Goal: Task Accomplishment & Management: Manage account settings

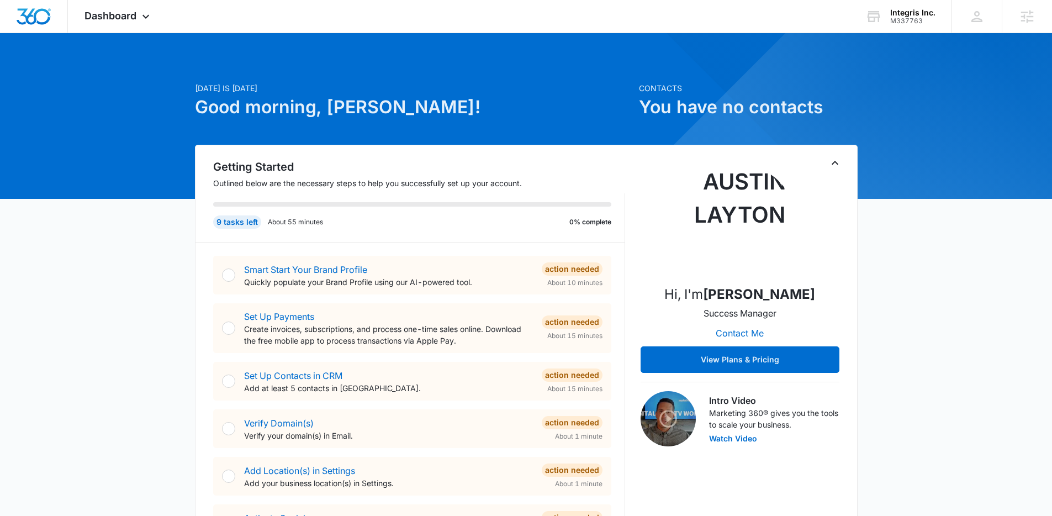
click at [359, 267] on link "Smart Start Your Brand Profile" at bounding box center [305, 269] width 123 height 11
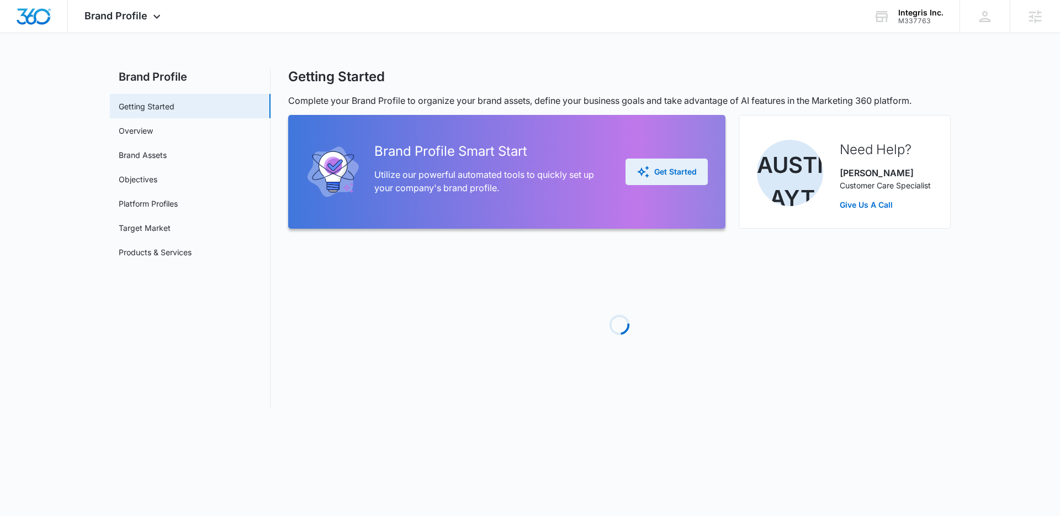
click at [675, 168] on div "Get Started" at bounding box center [666, 171] width 60 height 13
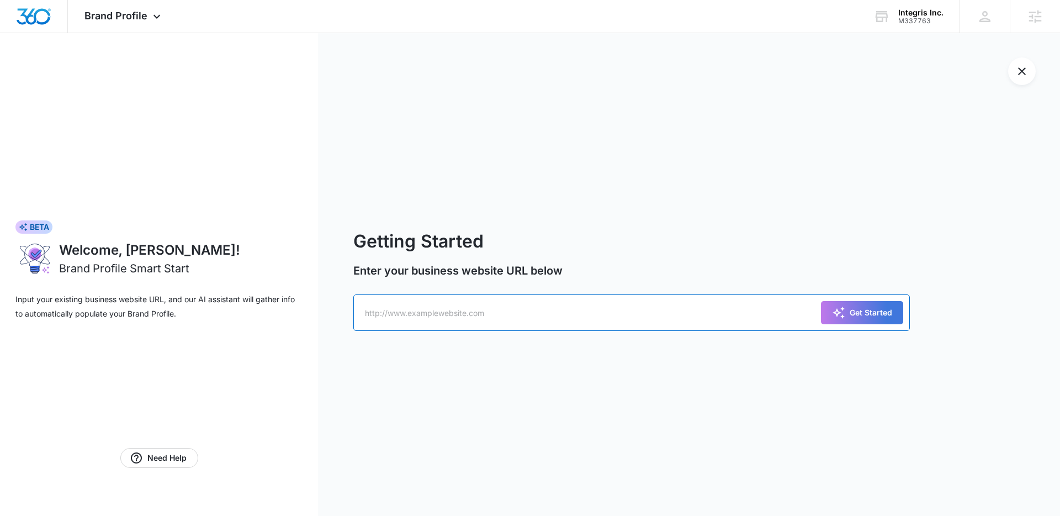
click at [717, 314] on input "text" at bounding box center [631, 312] width 556 height 36
paste input "https://integrisus.com/"
type input "https://integrisus.com/"
click at [859, 308] on div "Get Started" at bounding box center [862, 312] width 60 height 13
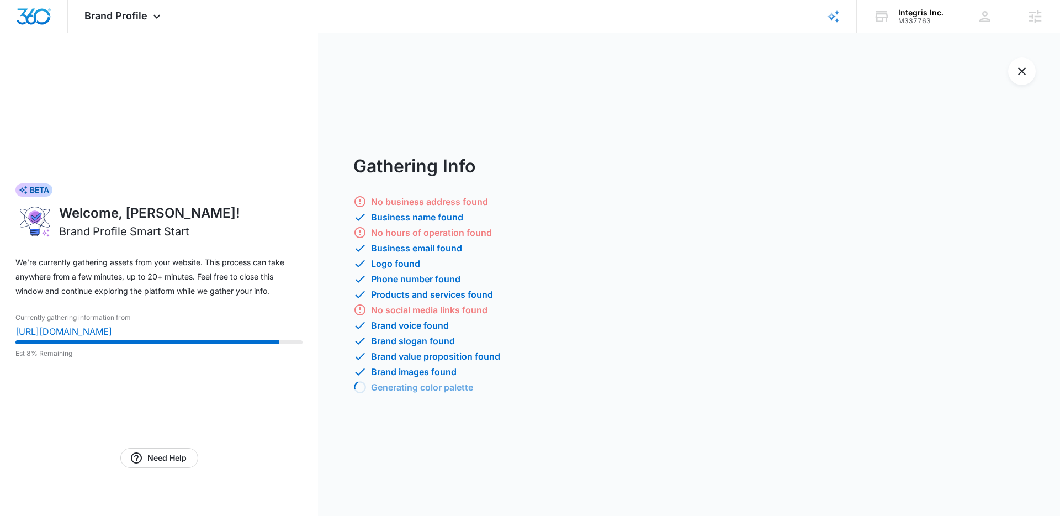
click at [708, 224] on div "No business address found Business name found No hours of operation found Busin…" at bounding box center [706, 295] width 707 height 201
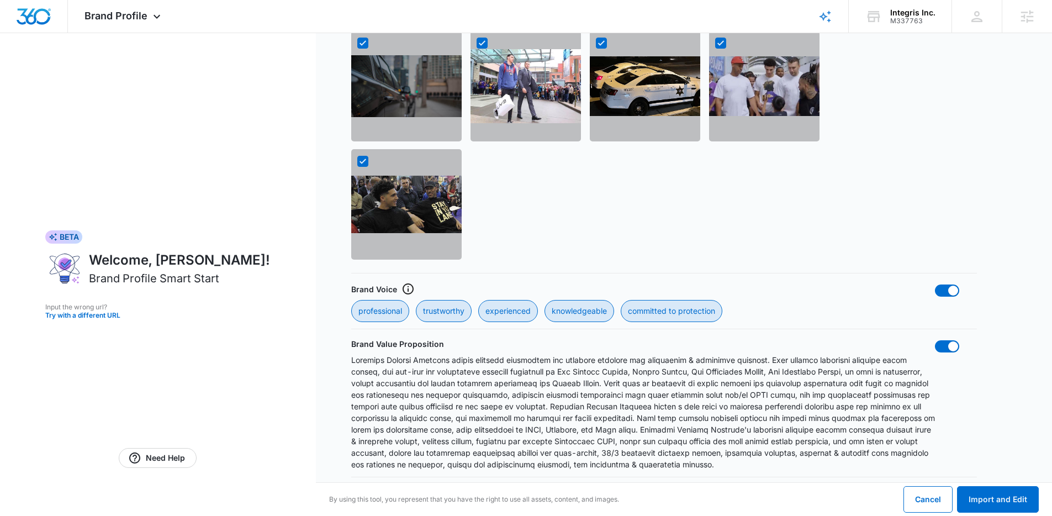
scroll to position [863, 0]
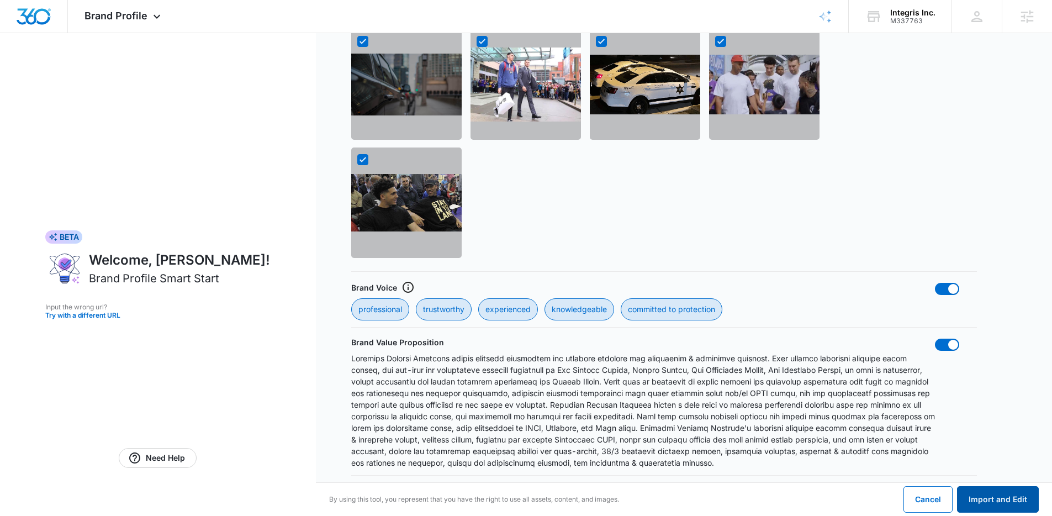
click at [1001, 493] on button "Import and Edit" at bounding box center [998, 499] width 82 height 26
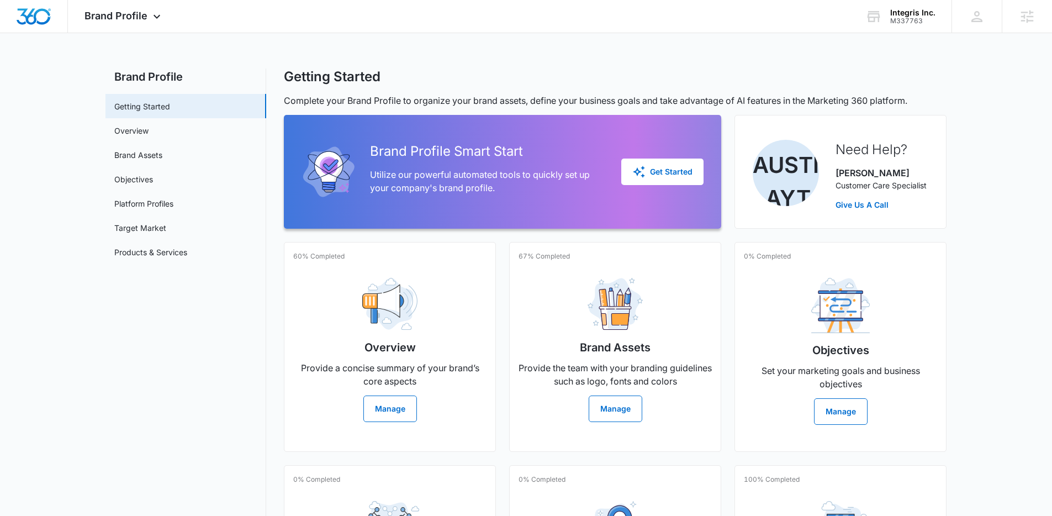
click at [978, 192] on main "Brand Profile Getting Started Overview Brand Assets Objectives Platform Profile…" at bounding box center [526, 377] width 1052 height 619
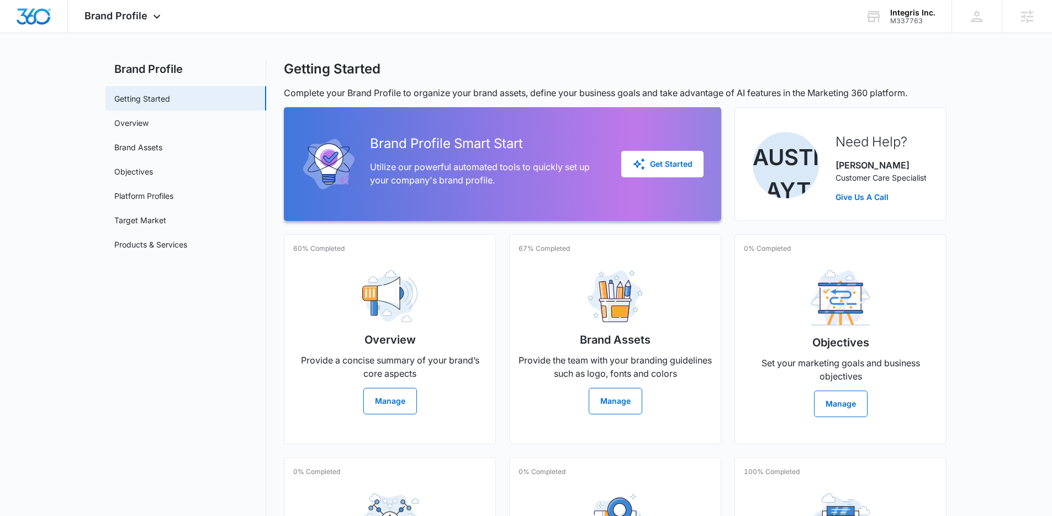
scroll to position [123, 0]
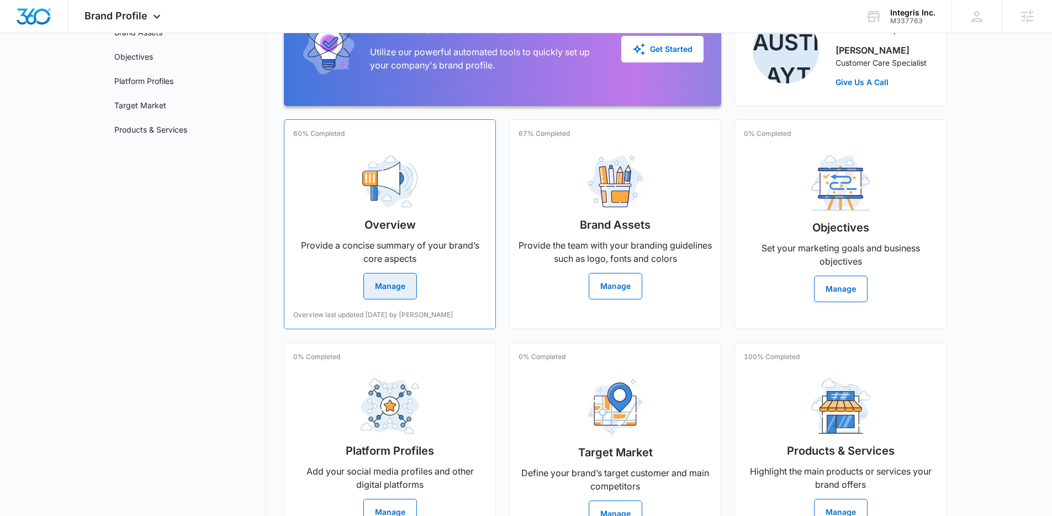
click at [399, 293] on button "Manage" at bounding box center [390, 286] width 54 height 26
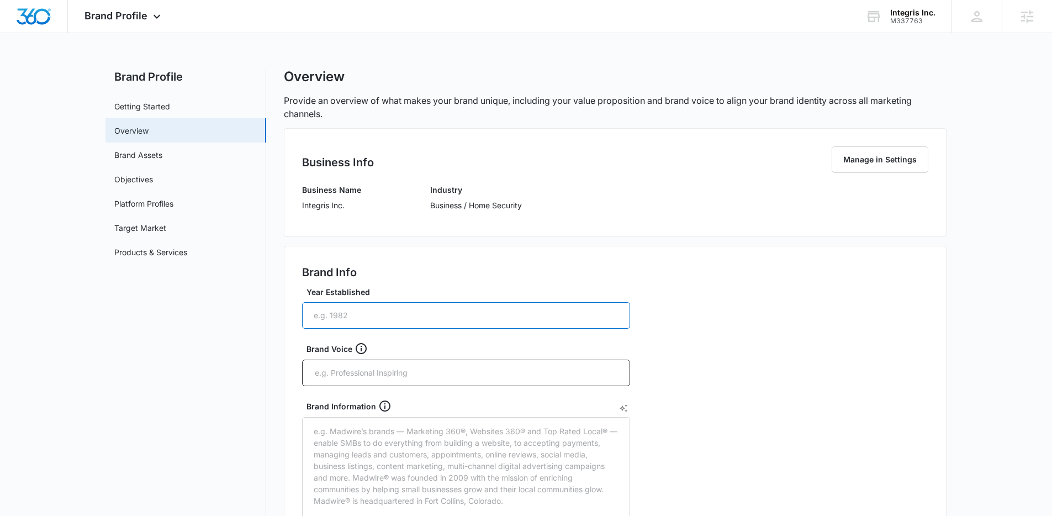
click at [416, 310] on input "Year Established" at bounding box center [466, 315] width 328 height 26
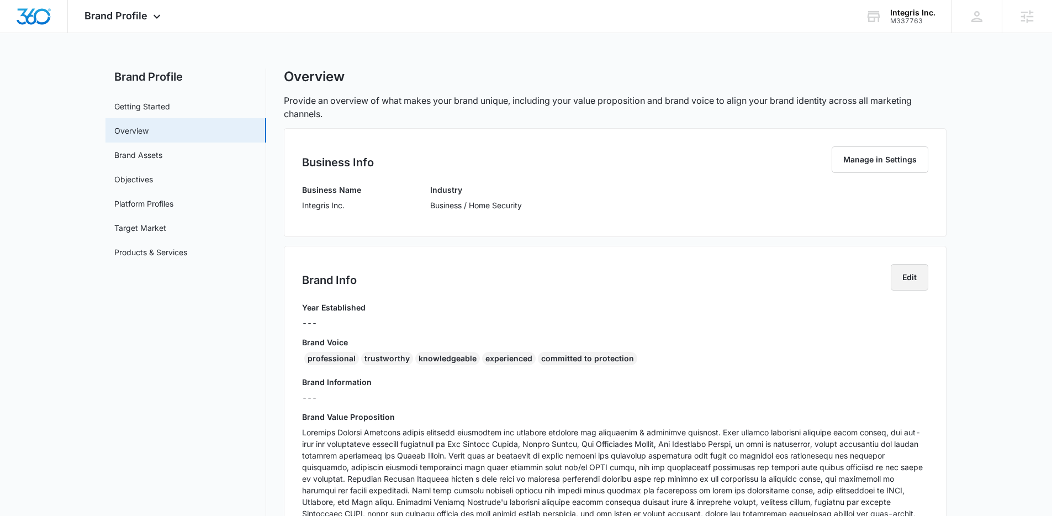
click at [898, 281] on button "Edit" at bounding box center [909, 277] width 38 height 26
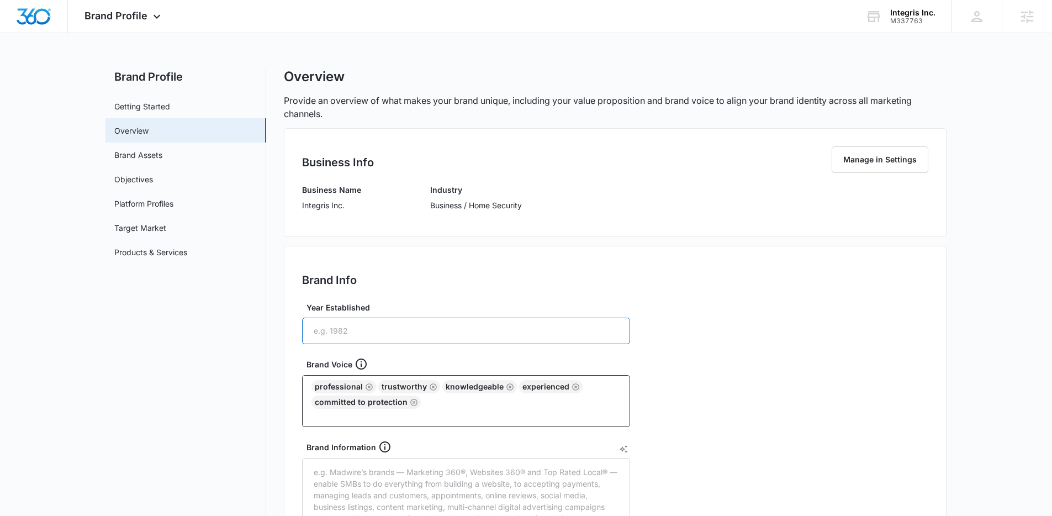
click at [431, 330] on input "Year Established" at bounding box center [466, 330] width 328 height 26
type input "0"
type input "2017"
click at [846, 270] on div "Brand Info Edit" at bounding box center [615, 283] width 626 height 38
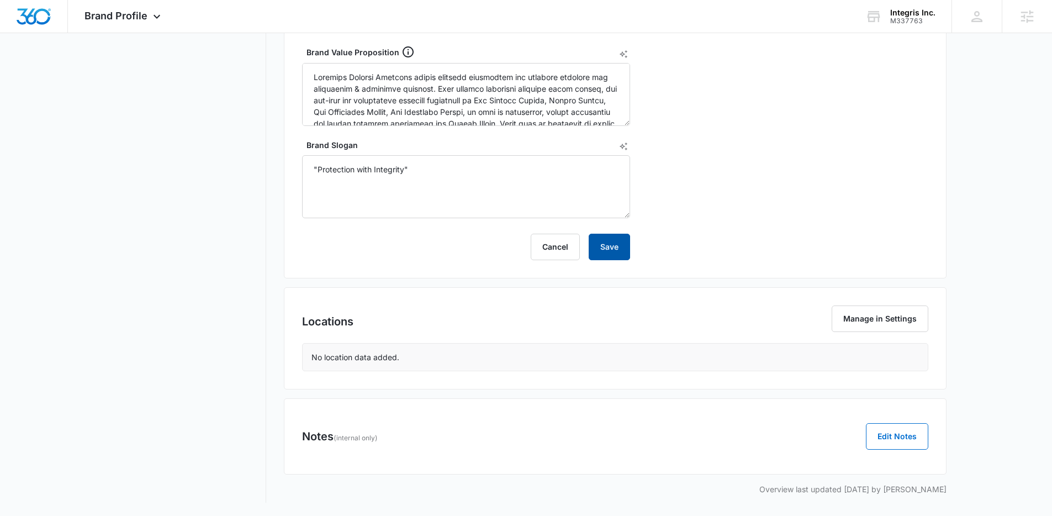
click at [611, 249] on button "Save" at bounding box center [608, 246] width 41 height 26
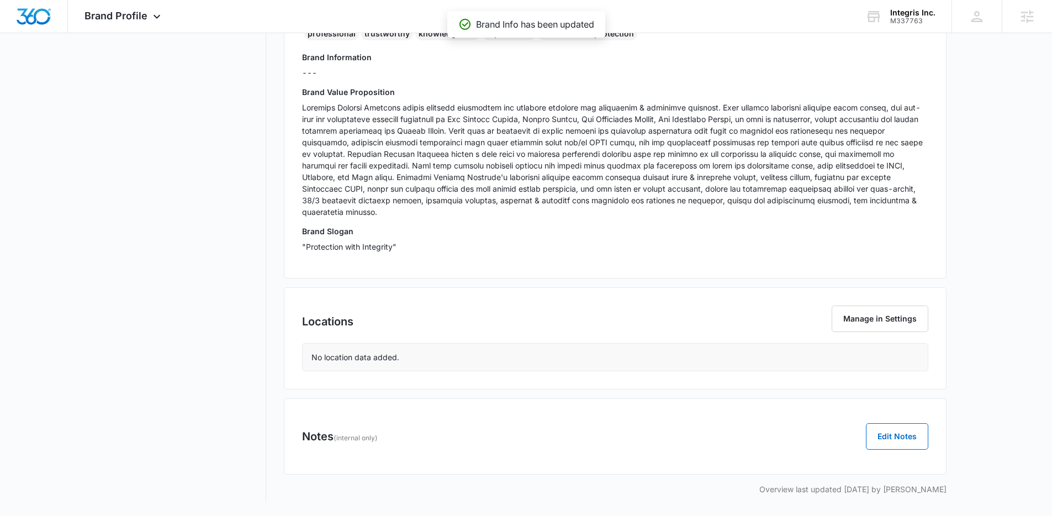
scroll to position [313, 0]
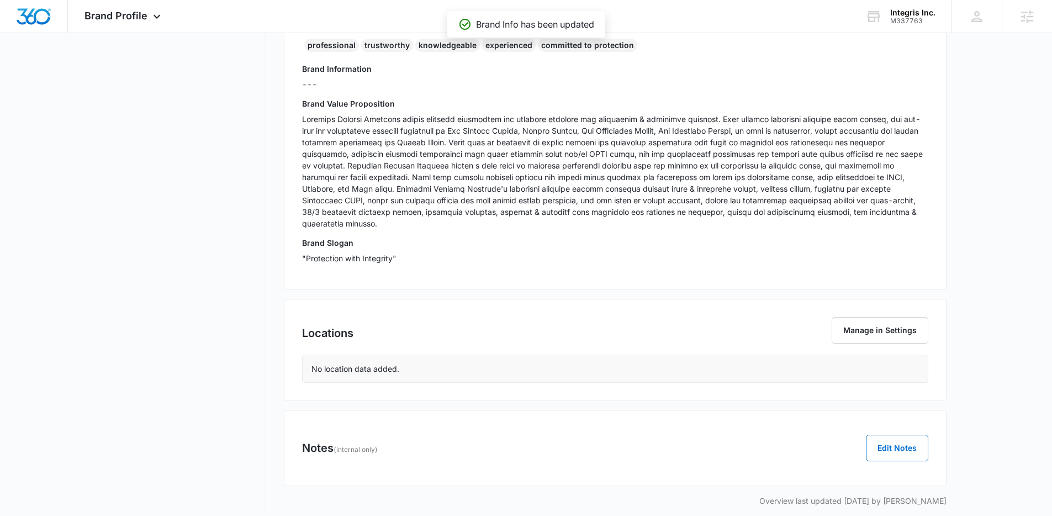
click at [986, 189] on main "Brand Profile Getting Started Overview Brand Assets Objectives Platform Profile…" at bounding box center [526, 141] width 1052 height 772
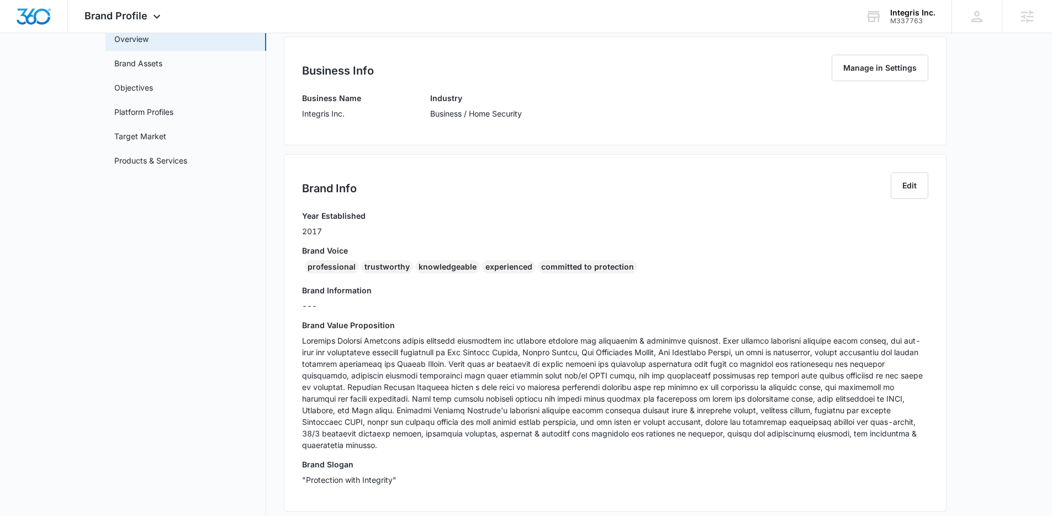
scroll to position [51, 0]
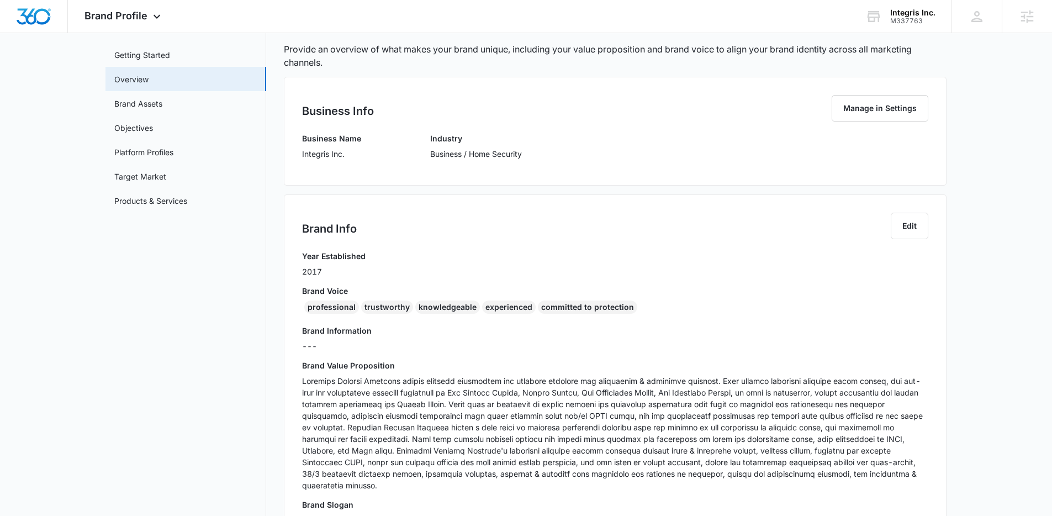
click at [976, 217] on main "Brand Profile Getting Started Overview Brand Assets Objectives Platform Profile…" at bounding box center [526, 403] width 1052 height 772
click at [983, 235] on main "Brand Profile Getting Started Overview Brand Assets Objectives Platform Profile…" at bounding box center [526, 403] width 1052 height 772
click at [275, 165] on div "Brand Profile Getting Started Overview Brand Assets Objectives Platform Profile…" at bounding box center [525, 396] width 841 height 758
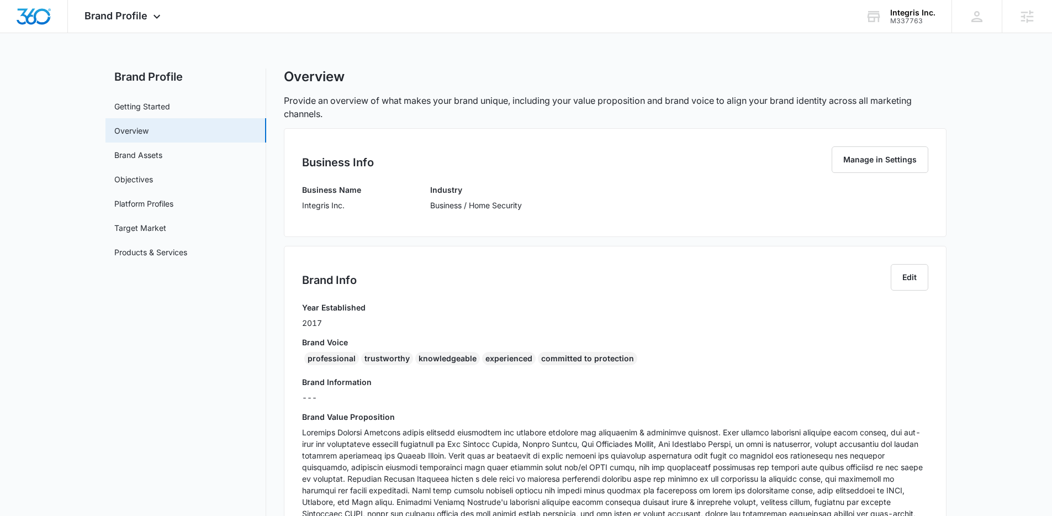
click at [969, 239] on main "Brand Profile Getting Started Overview Brand Assets Objectives Platform Profile…" at bounding box center [526, 454] width 1052 height 772
click at [980, 238] on main "Brand Profile Getting Started Overview Brand Assets Objectives Platform Profile…" at bounding box center [526, 454] width 1052 height 772
click at [162, 154] on link "Brand Assets" at bounding box center [138, 155] width 48 height 12
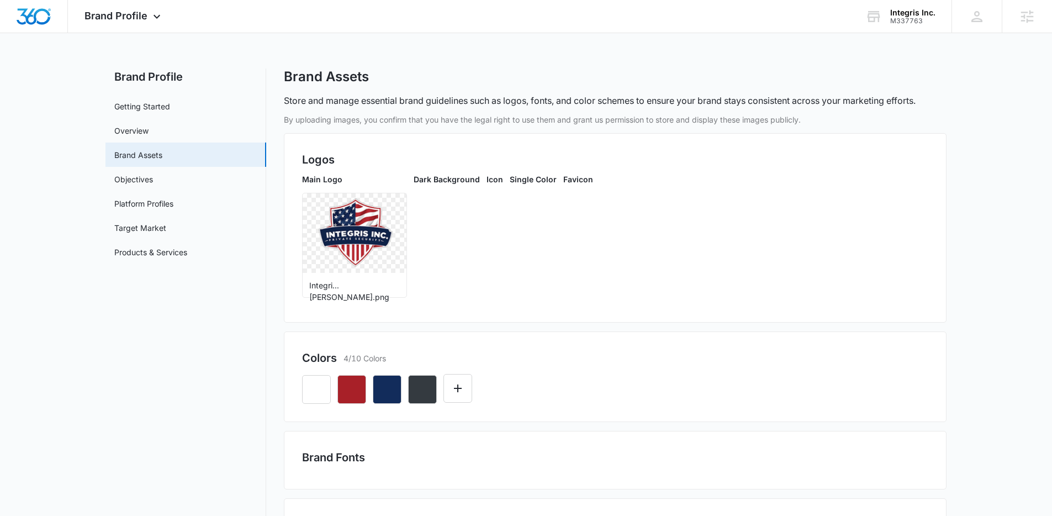
click at [977, 192] on main "Brand Profile Getting Started Overview Brand Assets Objectives Platform Profile…" at bounding box center [526, 482] width 1052 height 829
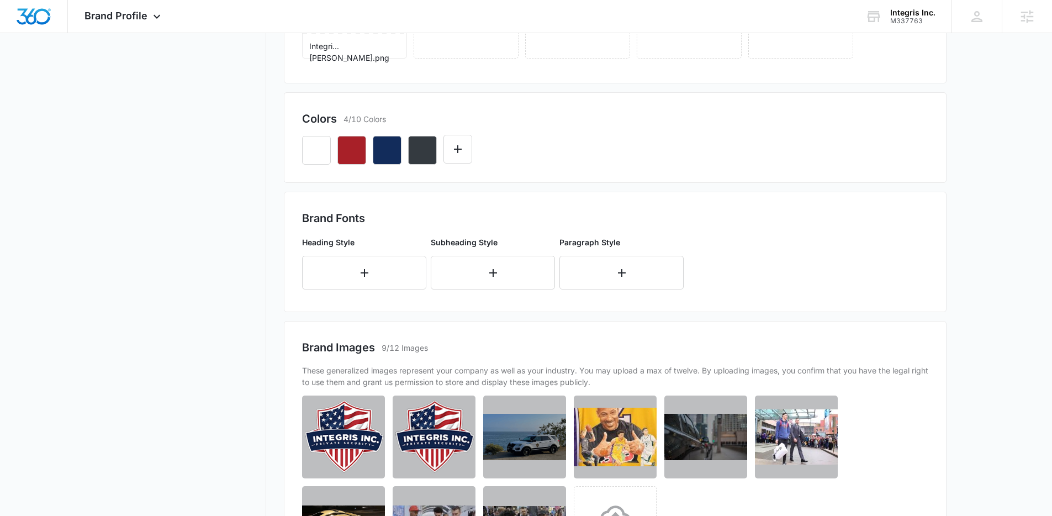
scroll to position [241, 0]
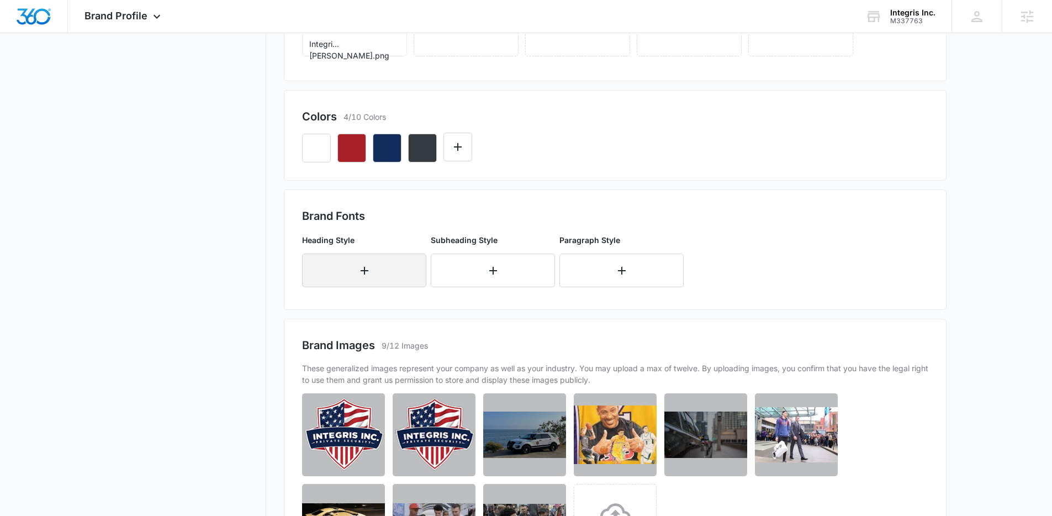
click at [348, 269] on button "button" at bounding box center [364, 270] width 124 height 34
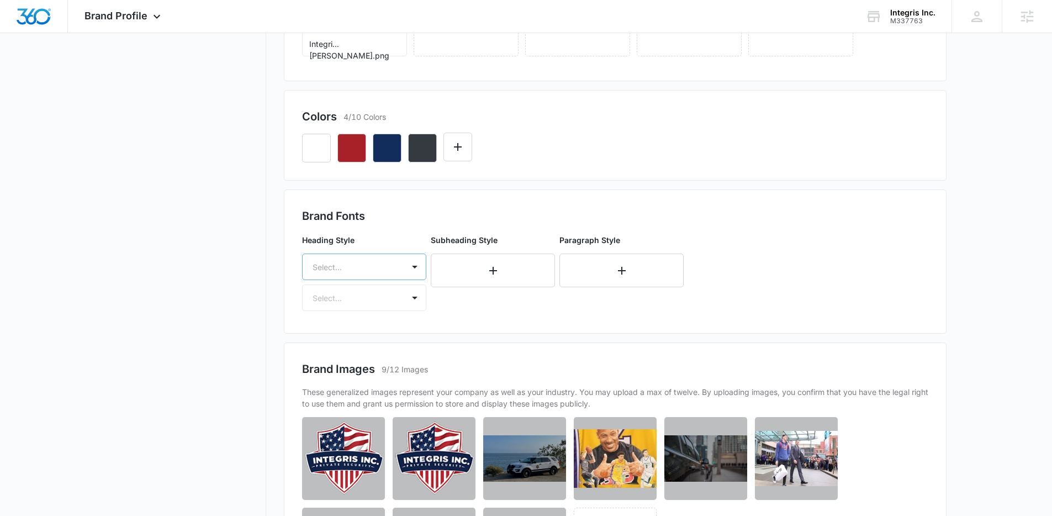
click at [370, 274] on div "Select..." at bounding box center [352, 266] width 101 height 25
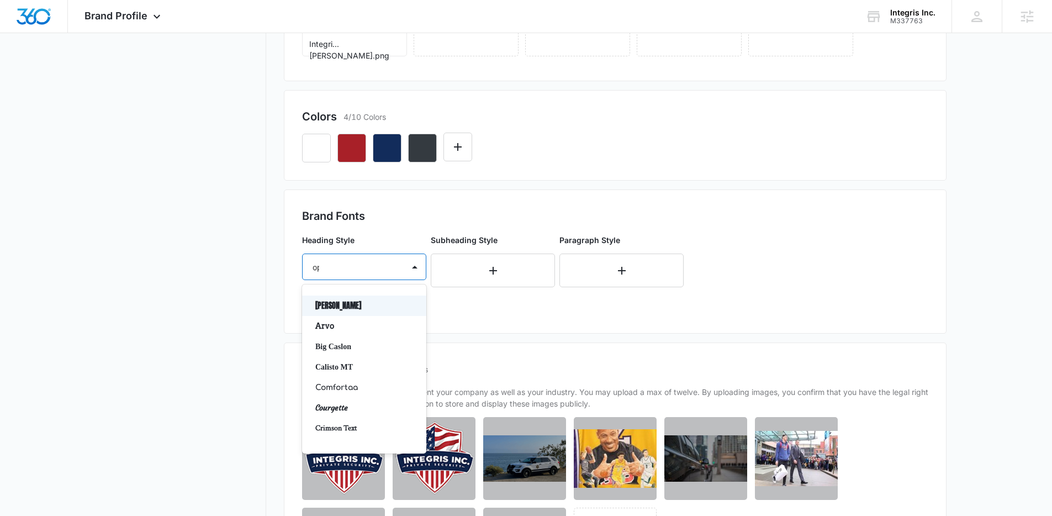
type input "open"
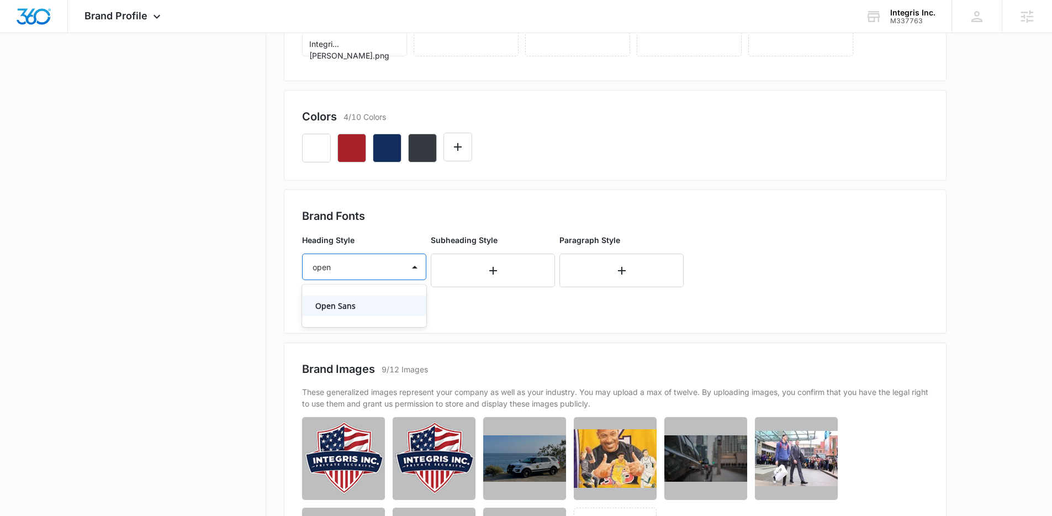
click at [360, 302] on p "Open Sans" at bounding box center [362, 306] width 95 height 12
click at [378, 295] on div at bounding box center [350, 299] width 77 height 14
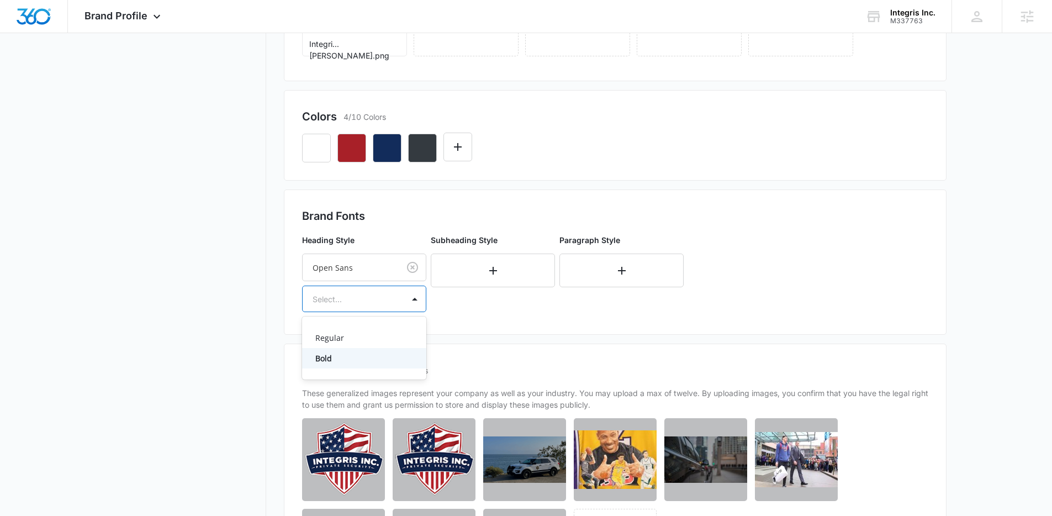
click at [383, 359] on p "Bold" at bounding box center [362, 358] width 95 height 12
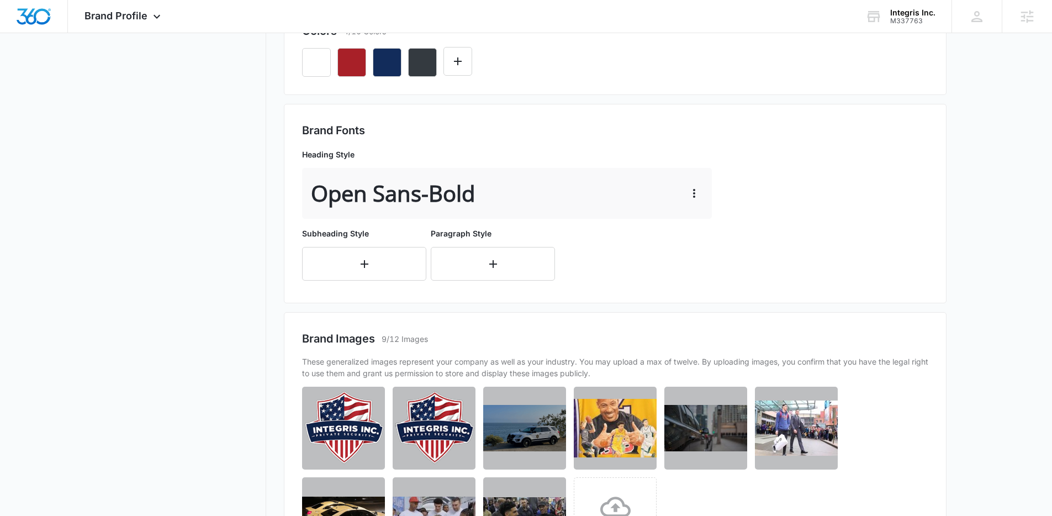
scroll to position [328, 0]
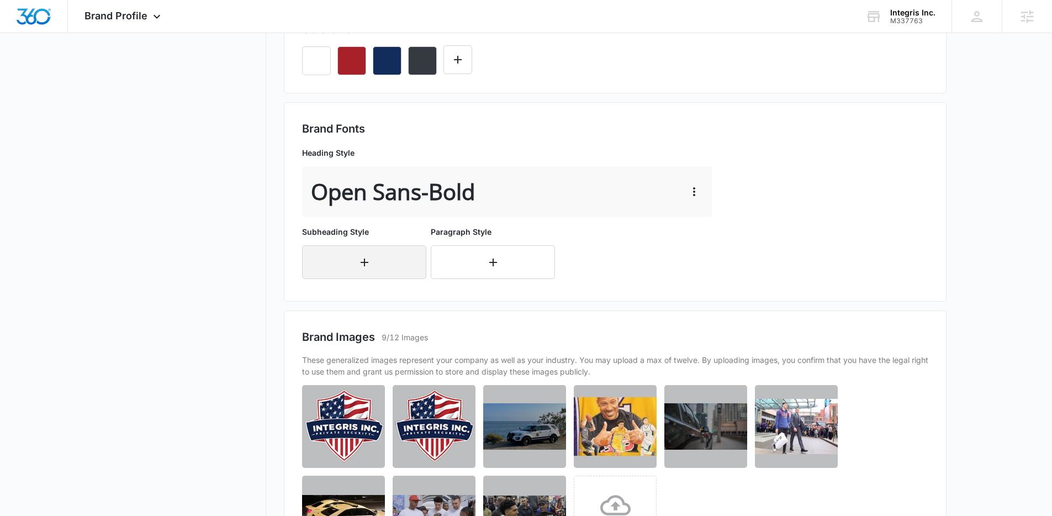
click at [362, 263] on icon "button" at bounding box center [364, 262] width 13 height 13
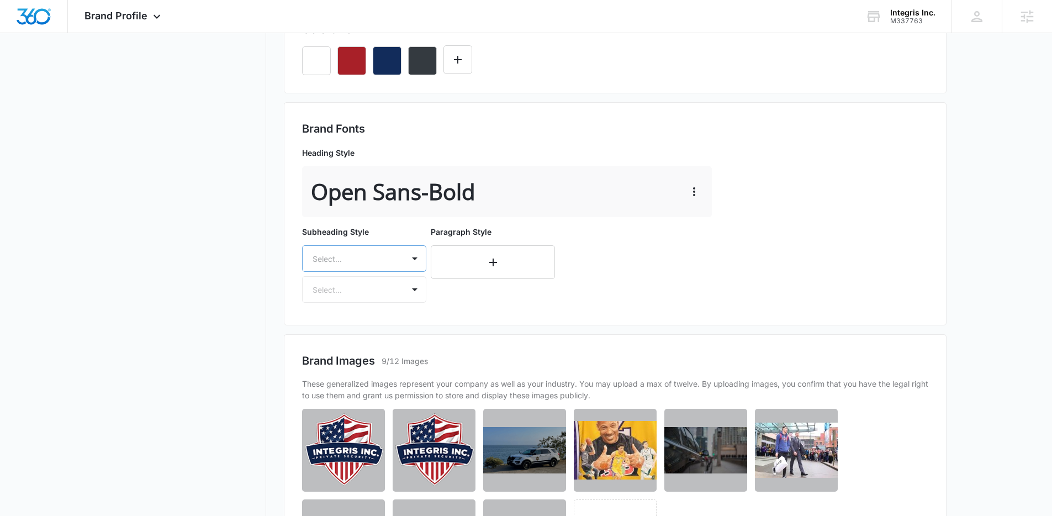
click at [391, 251] on div "Select..." at bounding box center [352, 258] width 101 height 25
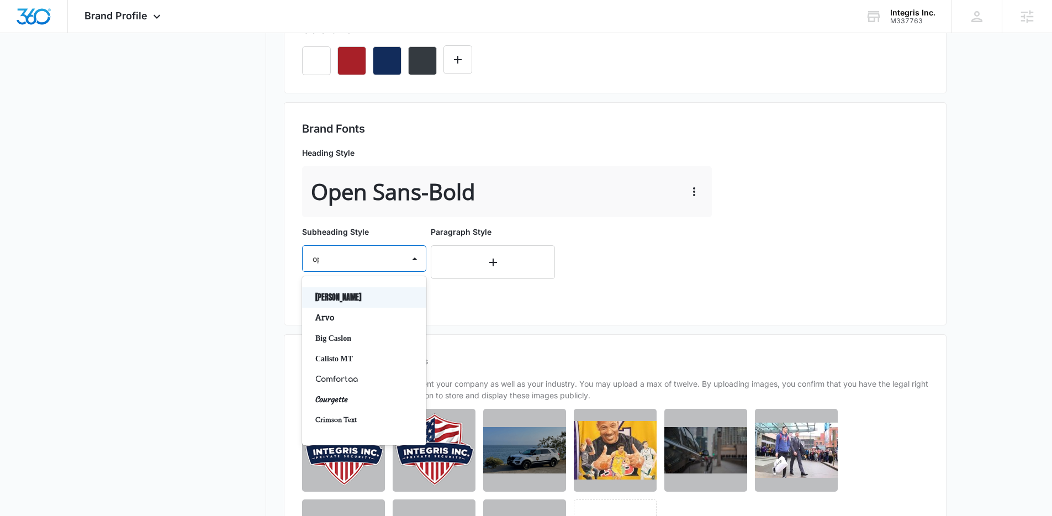
type input "open"
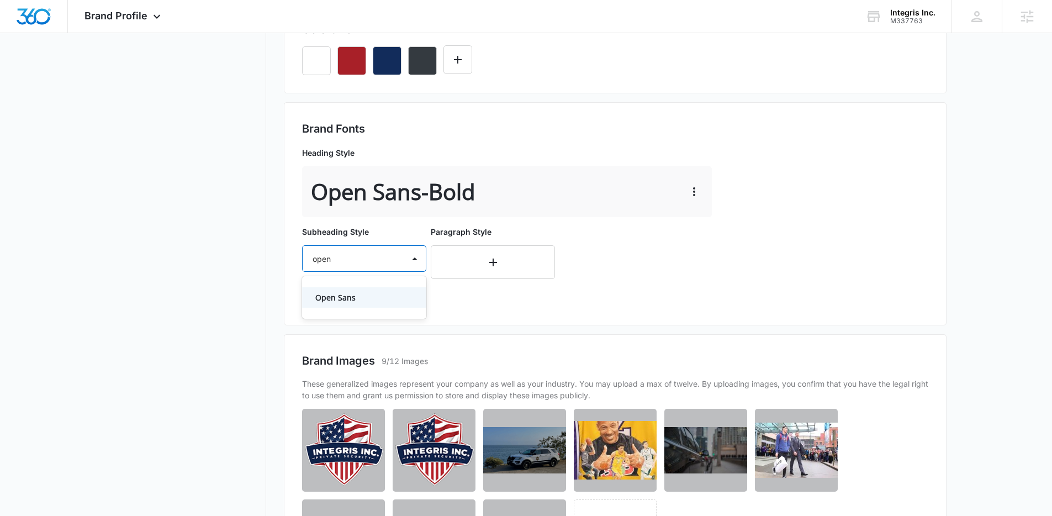
click at [338, 298] on p "Open Sans" at bounding box center [362, 297] width 95 height 12
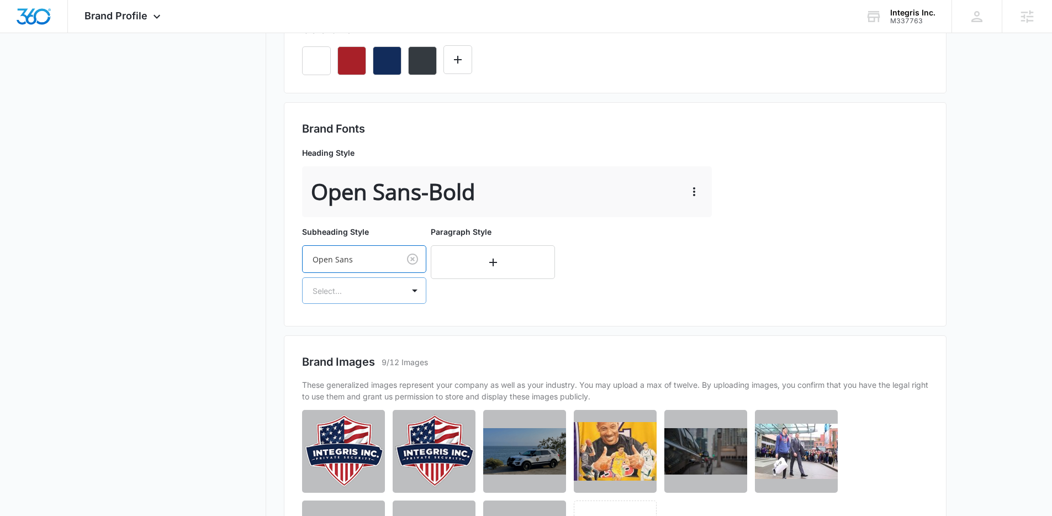
click at [357, 292] on div at bounding box center [350, 291] width 77 height 14
click at [346, 355] on div "Bold" at bounding box center [364, 349] width 124 height 20
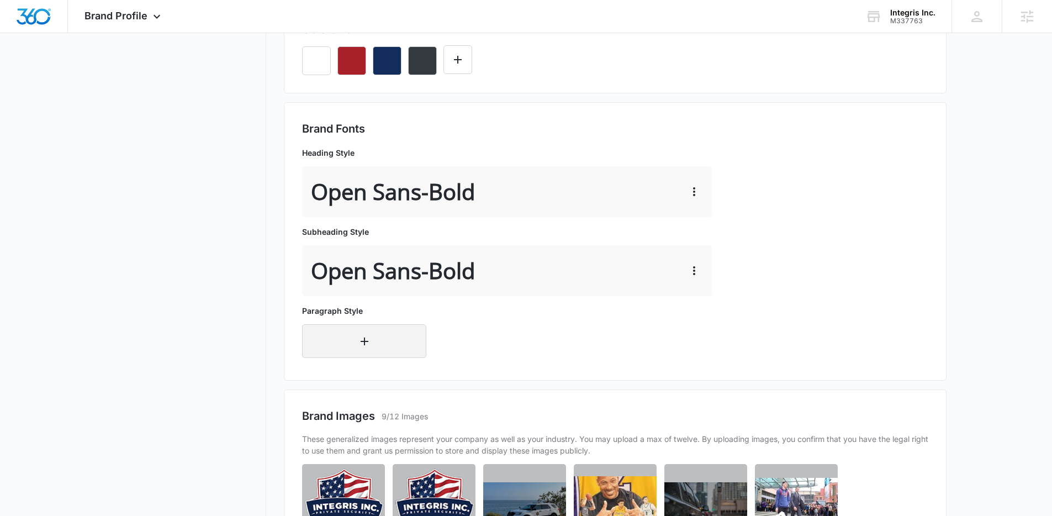
click at [368, 347] on icon "button" at bounding box center [364, 341] width 13 height 13
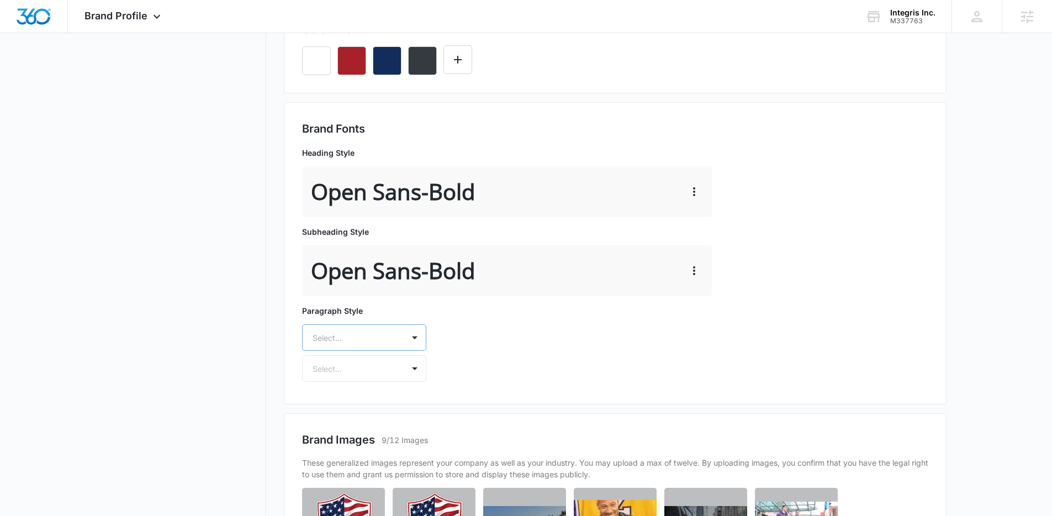
click at [368, 336] on div "Select..." at bounding box center [352, 337] width 101 height 25
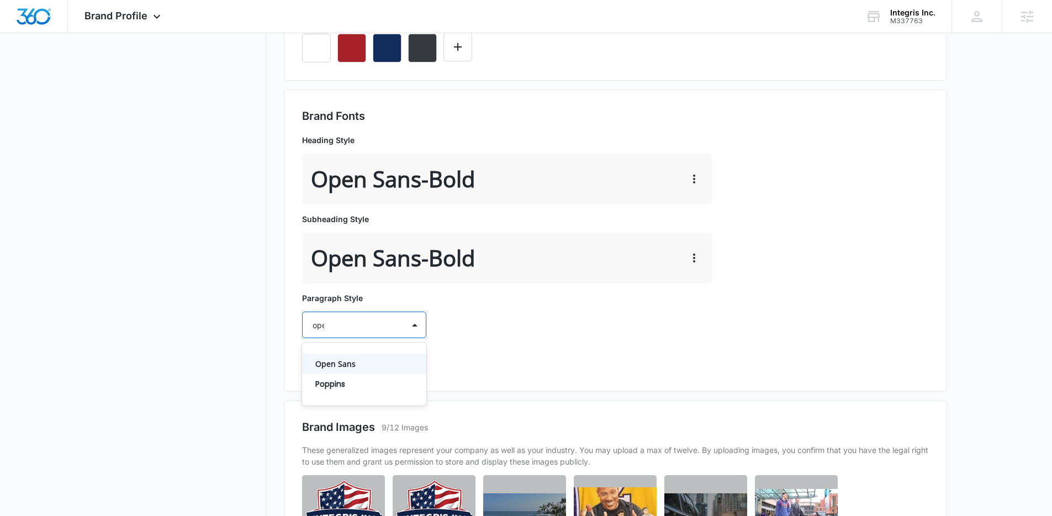
type input "open"
click at [362, 364] on p "Open Sans" at bounding box center [362, 364] width 95 height 12
click at [374, 356] on div at bounding box center [350, 357] width 77 height 14
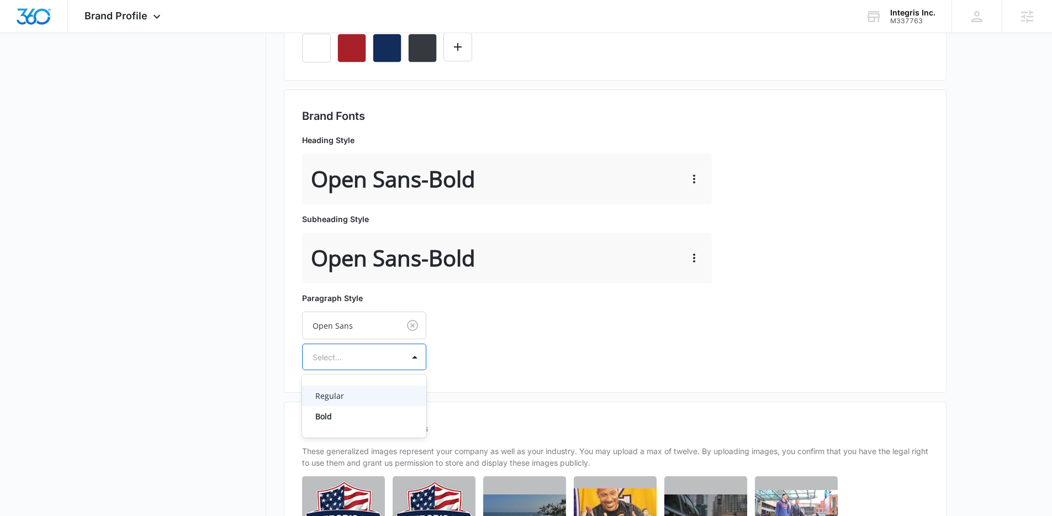
click at [359, 398] on p "Regular" at bounding box center [362, 396] width 95 height 12
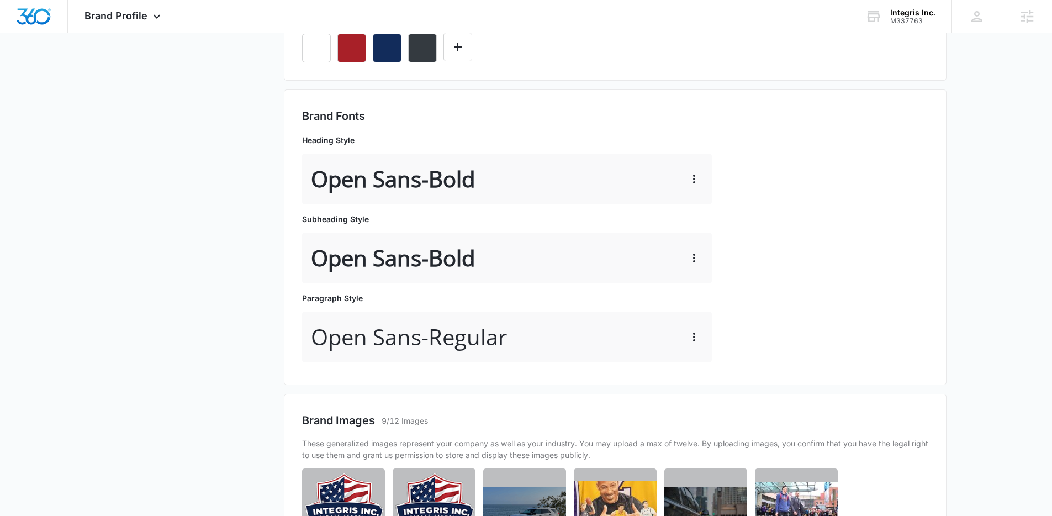
click at [820, 325] on div "Brand Fonts Heading Style Open Sans - Bold Subheading Style Open Sans - Bold Pa…" at bounding box center [615, 237] width 626 height 259
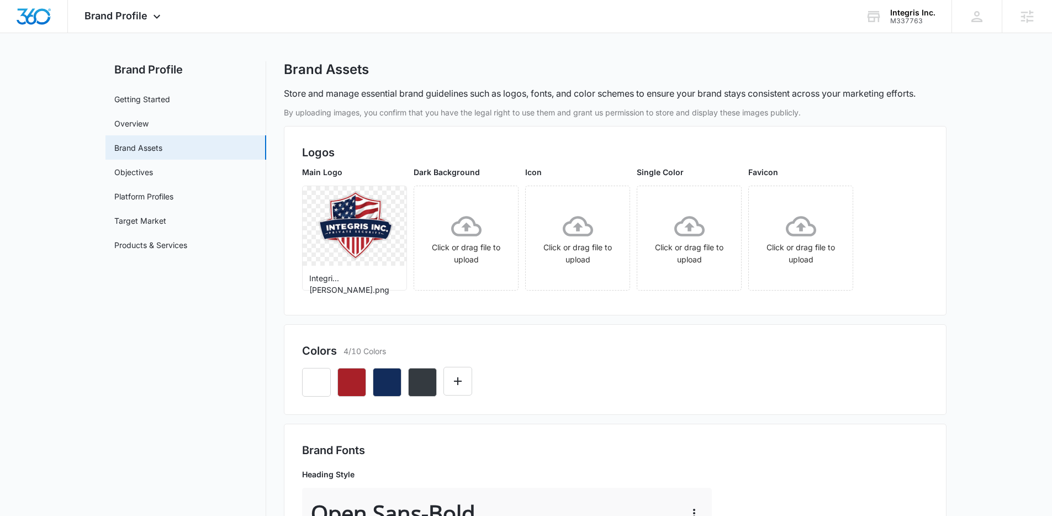
scroll to position [0, 0]
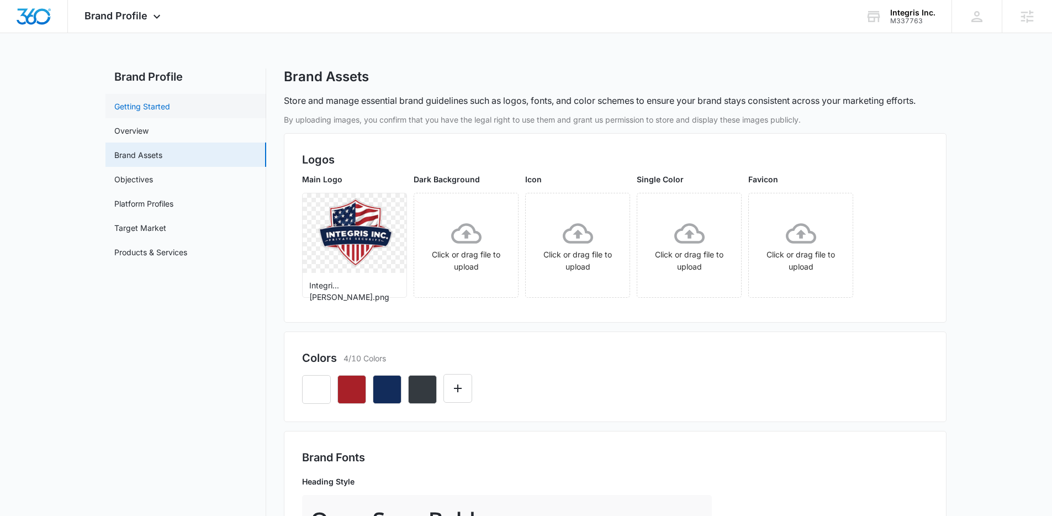
click at [170, 104] on link "Getting Started" at bounding box center [142, 106] width 56 height 12
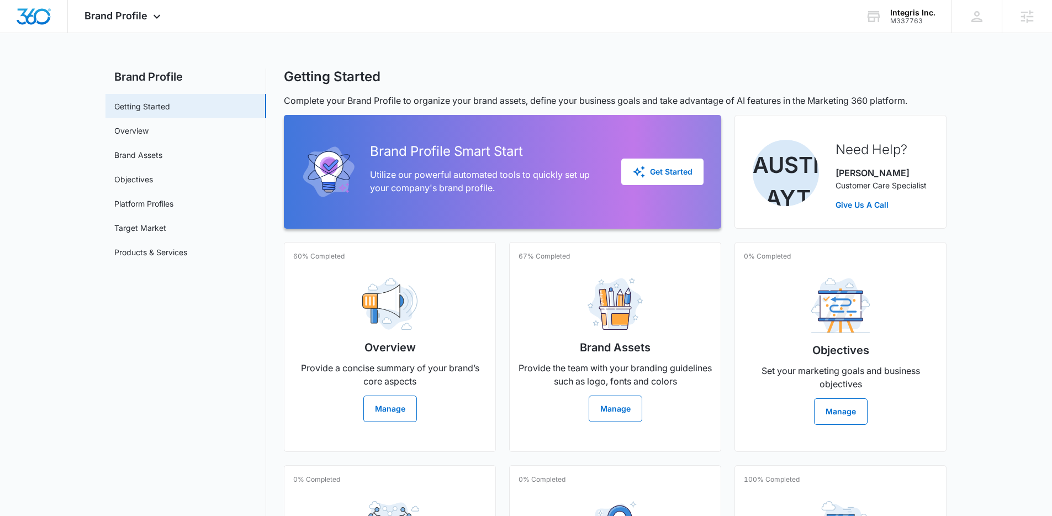
click at [999, 195] on main "Brand Profile Getting Started Overview Brand Assets Objectives Platform Profile…" at bounding box center [526, 377] width 1052 height 619
click at [997, 208] on main "Brand Profile Getting Started Overview Brand Assets Objectives Platform Profile…" at bounding box center [526, 377] width 1052 height 619
click at [1015, 191] on main "Brand Profile Getting Started Overview Brand Assets Objectives Platform Profile…" at bounding box center [526, 377] width 1052 height 619
click at [42, 14] on img "Dashboard" at bounding box center [33, 16] width 35 height 17
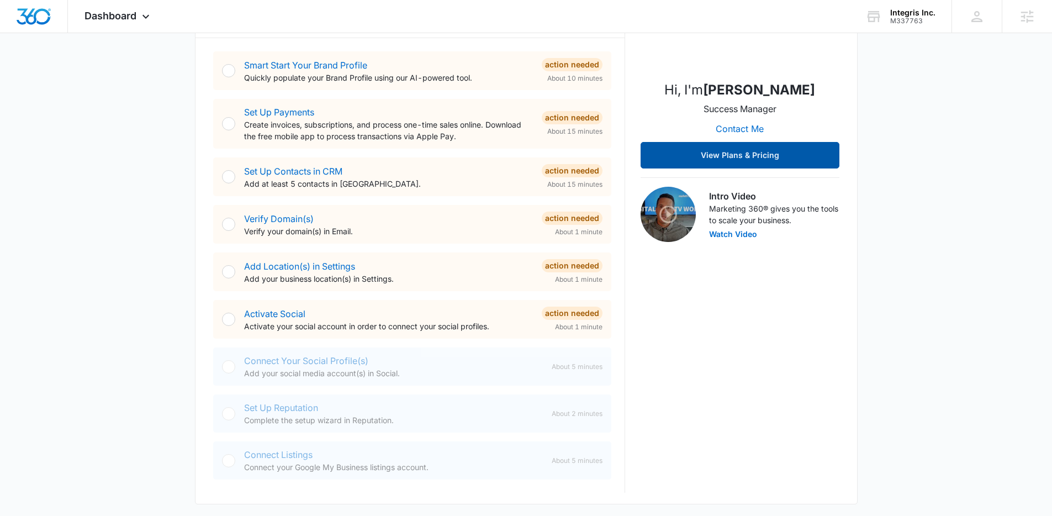
scroll to position [209, 0]
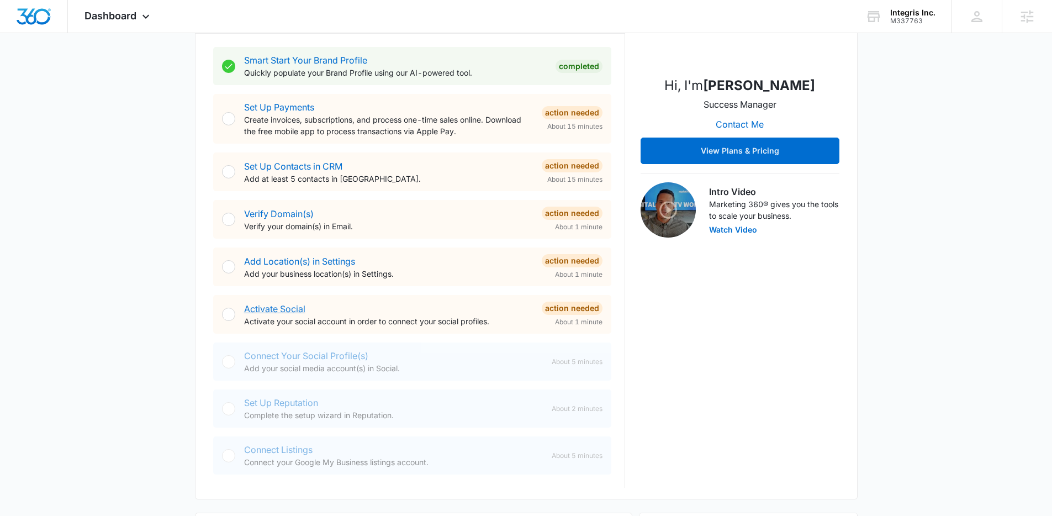
click at [278, 311] on link "Activate Social" at bounding box center [274, 308] width 61 height 11
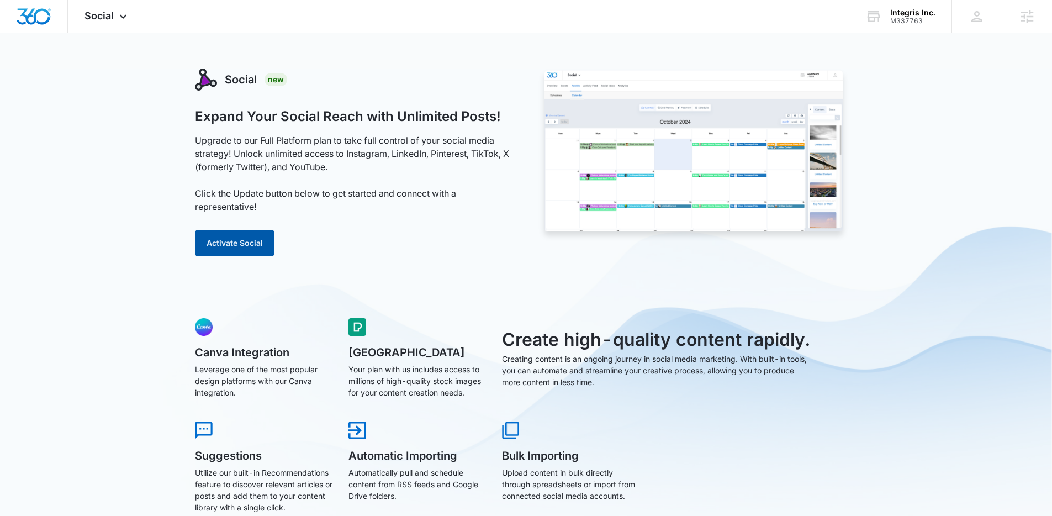
click at [232, 248] on button "Activate Social" at bounding box center [234, 243] width 79 height 26
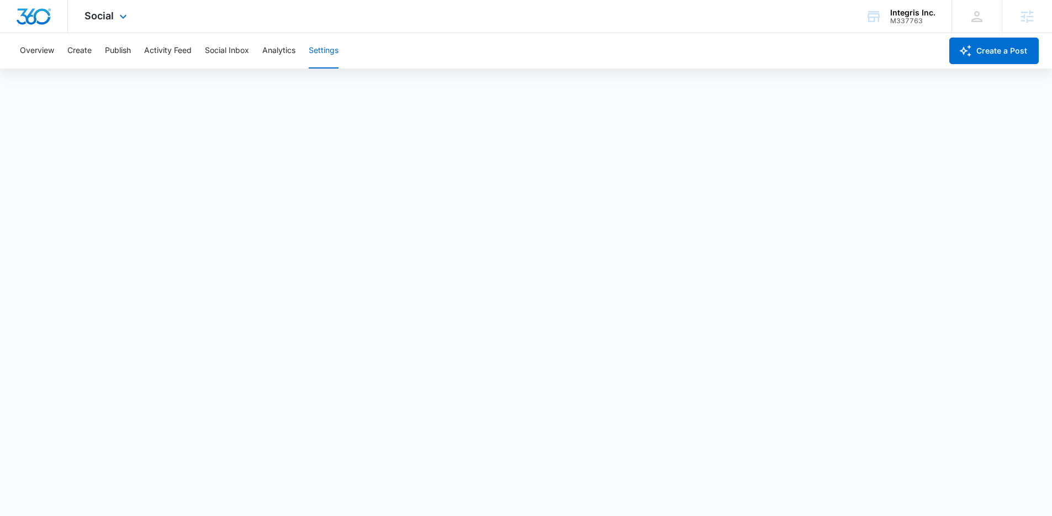
click at [48, 14] on img "Dashboard" at bounding box center [33, 16] width 35 height 17
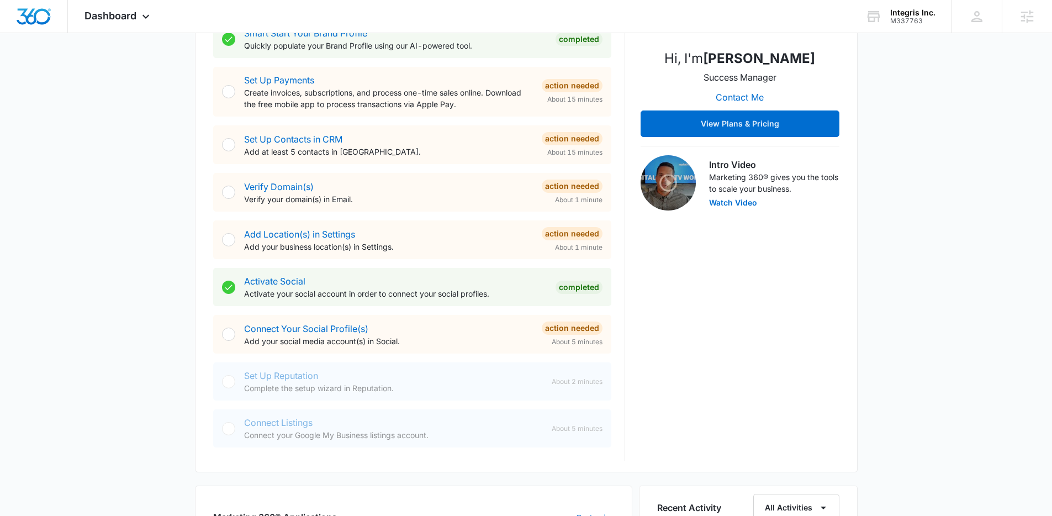
scroll to position [233, 0]
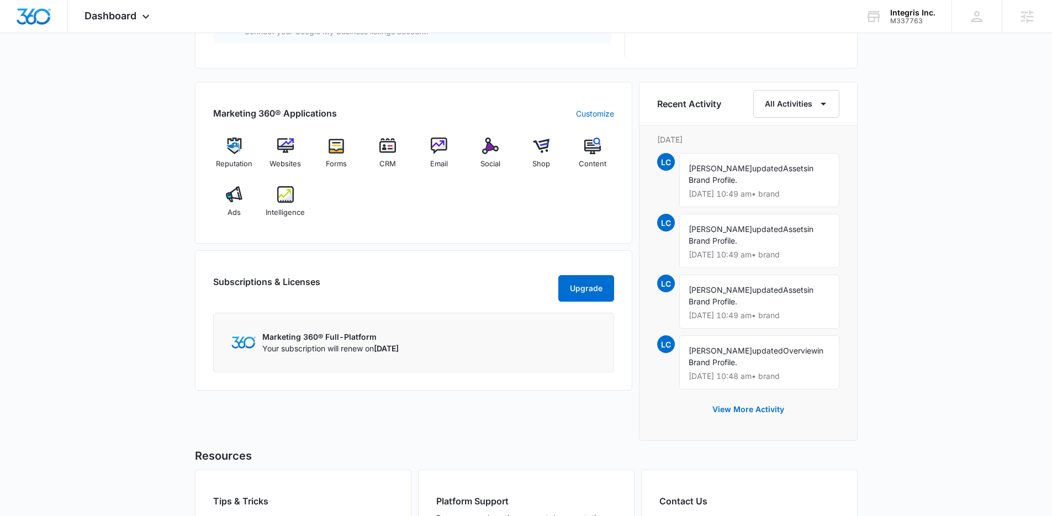
click at [928, 280] on div "Today is Tuesday, September 9th Good morning, Lindsey! Contacts You have no con…" at bounding box center [526, 30] width 1052 height 1244
click at [933, 284] on div "Today is Tuesday, September 9th Good morning, Lindsey! Contacts You have no con…" at bounding box center [526, 29] width 1052 height 1244
click at [944, 277] on div "Today is Tuesday, September 9th Good morning, Lindsey! Contacts You have no con…" at bounding box center [526, 29] width 1052 height 1244
click at [919, 264] on div "Today is Tuesday, September 9th Good morning, Lindsey! Contacts You have no con…" at bounding box center [526, 29] width 1052 height 1244
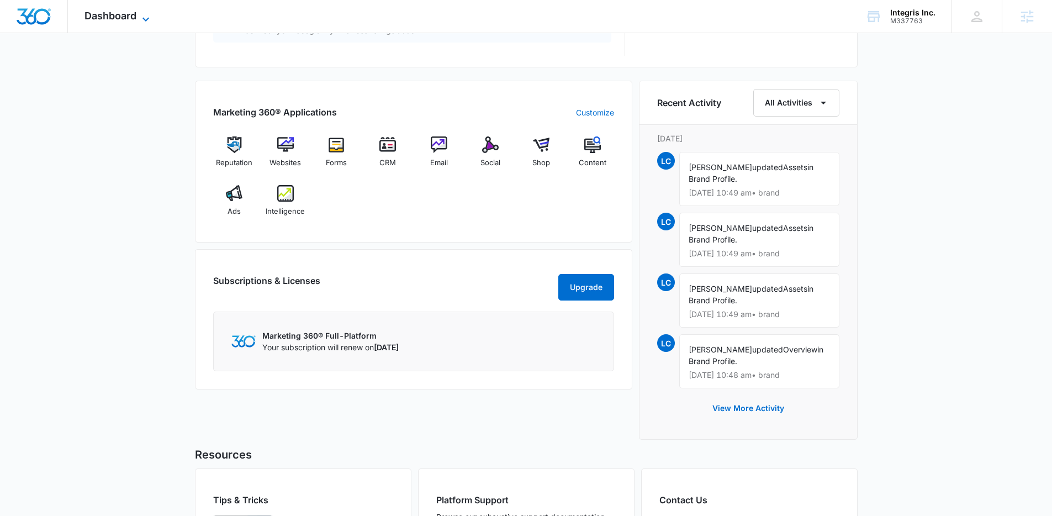
click at [100, 12] on span "Dashboard" at bounding box center [110, 16] width 52 height 12
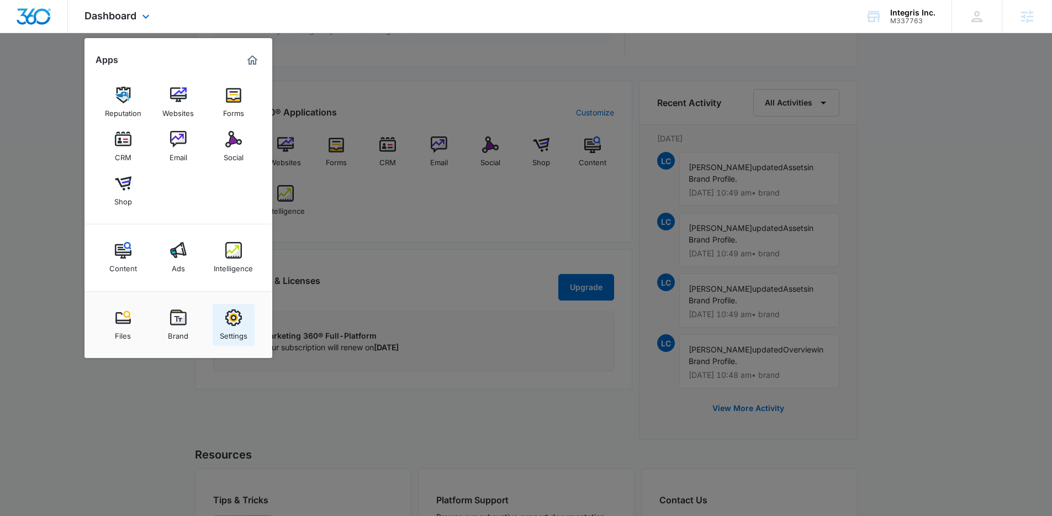
click at [238, 325] on img at bounding box center [233, 317] width 17 height 17
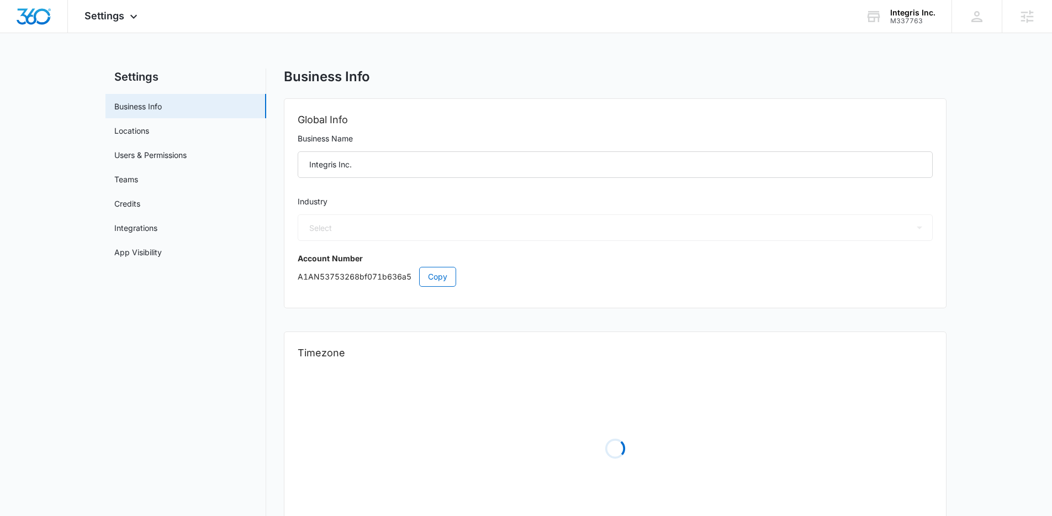
select select "33"
select select "US"
select select "America/Denver"
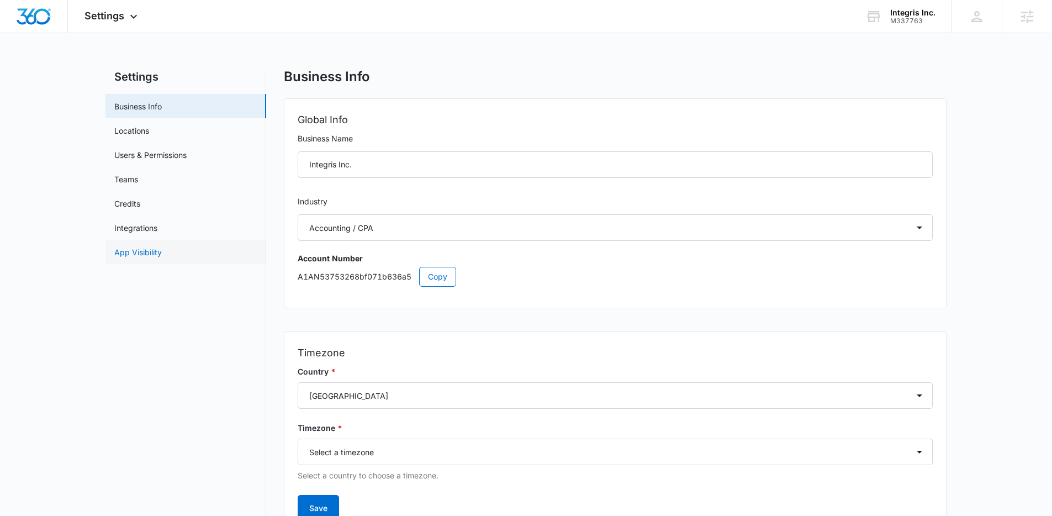
click at [162, 249] on link "App Visibility" at bounding box center [137, 252] width 47 height 12
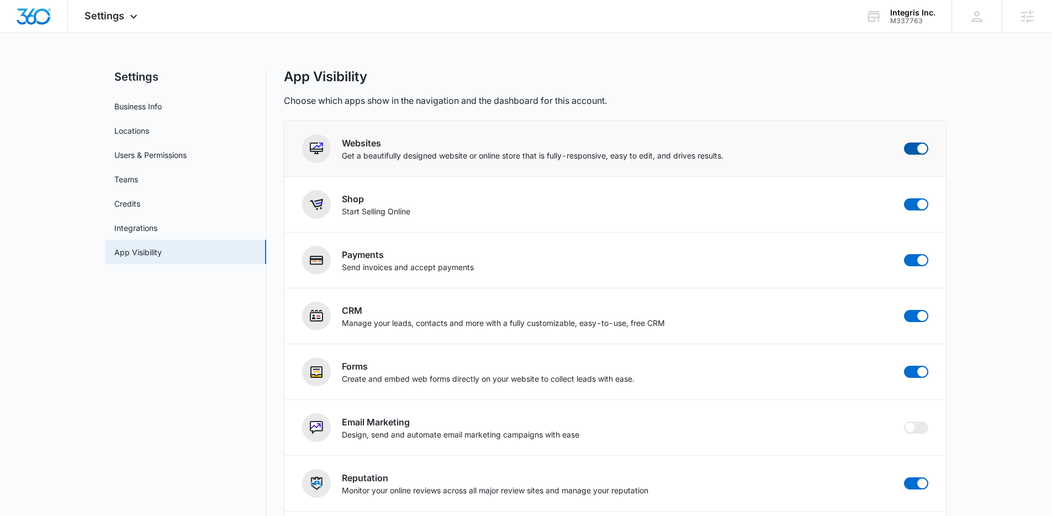
click at [910, 149] on span at bounding box center [916, 148] width 24 height 12
click at [904, 142] on input "checkbox" at bounding box center [903, 142] width 1 height 1
checkbox input "false"
click at [915, 208] on span at bounding box center [916, 204] width 24 height 12
click at [904, 198] on input "checkbox" at bounding box center [903, 198] width 1 height 1
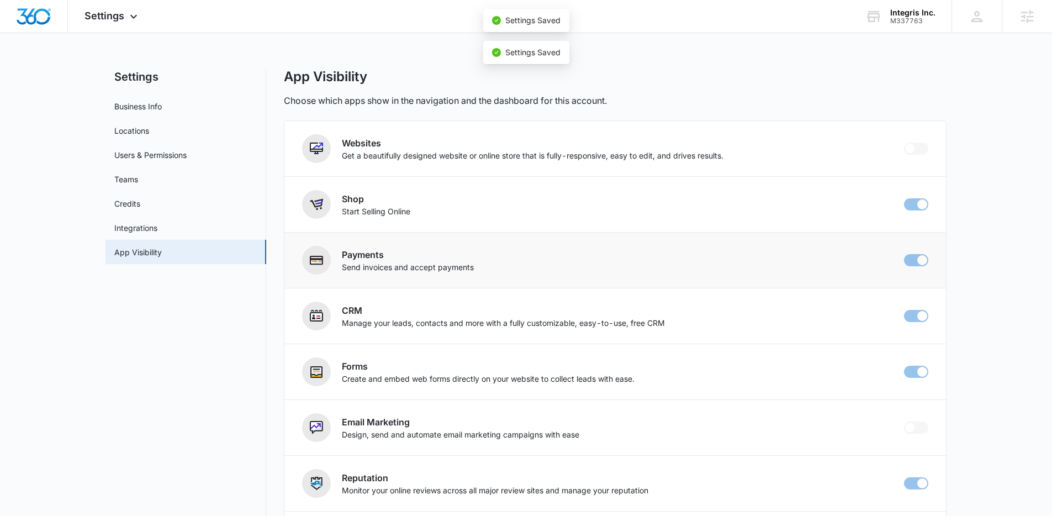
checkbox input "false"
click at [915, 262] on span at bounding box center [916, 260] width 24 height 12
click at [904, 254] on input "checkbox" at bounding box center [903, 253] width 1 height 1
click at [983, 252] on main "Settings Business Info Locations Users & Permissions Teams Credits Integrations…" at bounding box center [526, 407] width 1052 height 679
checkbox input "false"
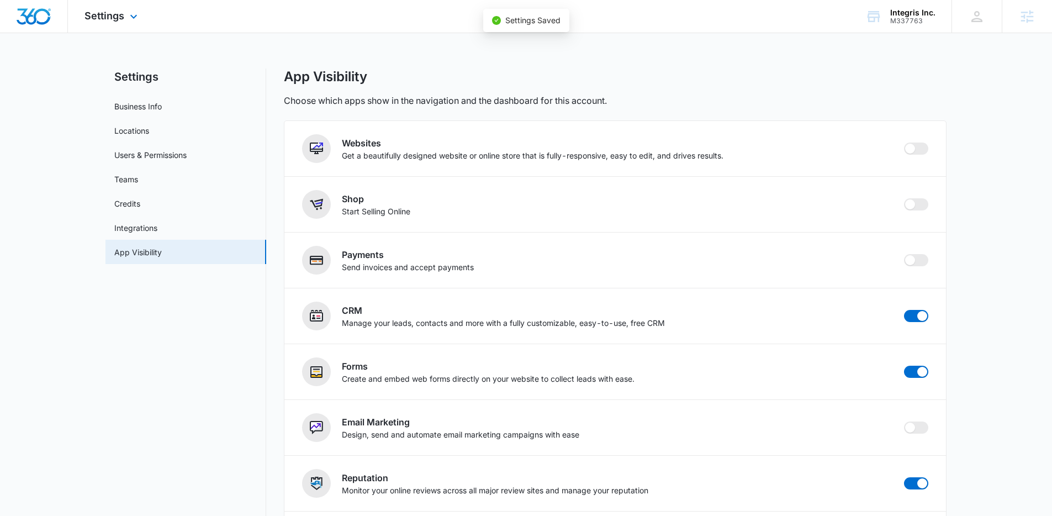
click at [43, 23] on img "Dashboard" at bounding box center [33, 16] width 35 height 17
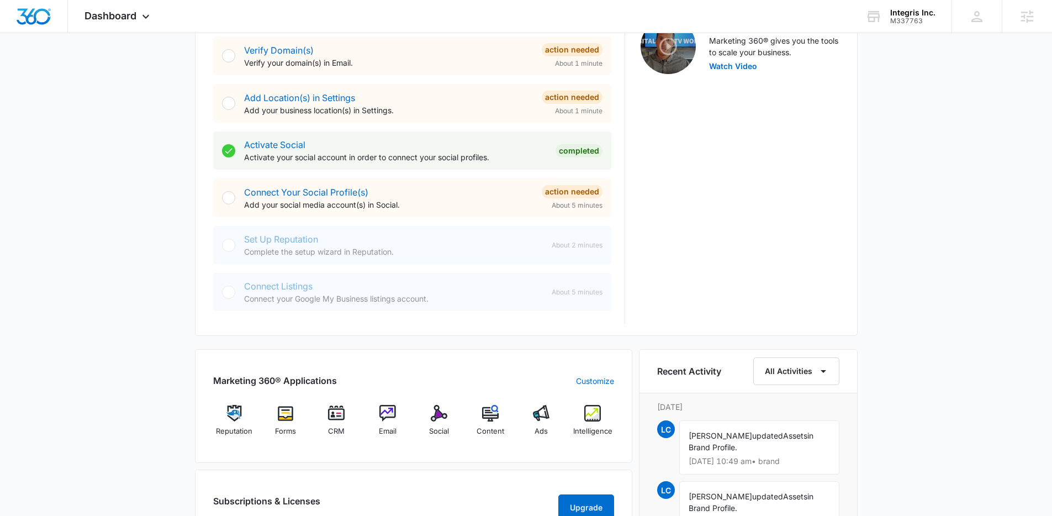
scroll to position [379, 0]
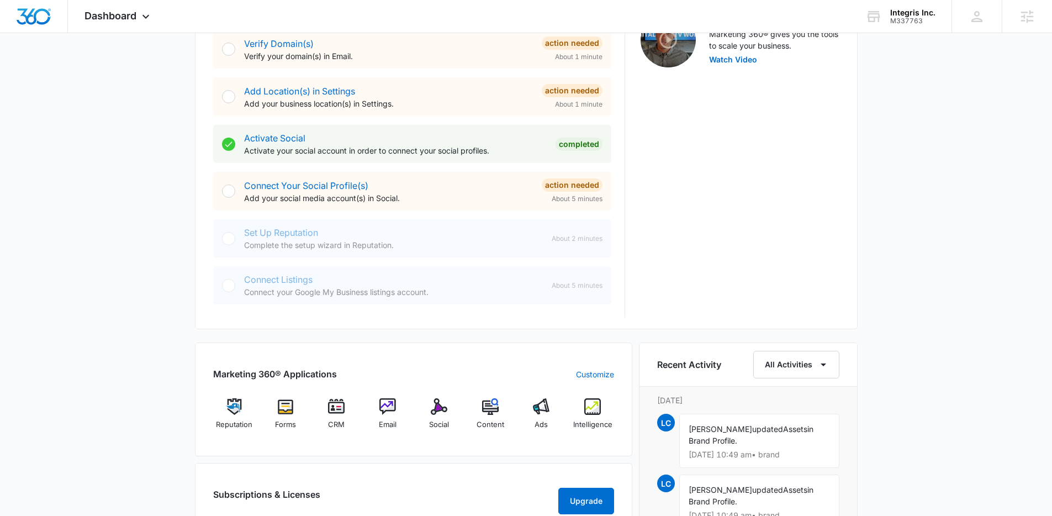
click at [912, 175] on div "Today is Tuesday, September 9th Good morning, Lindsey! Contacts You have no con…" at bounding box center [526, 290] width 1052 height 1244
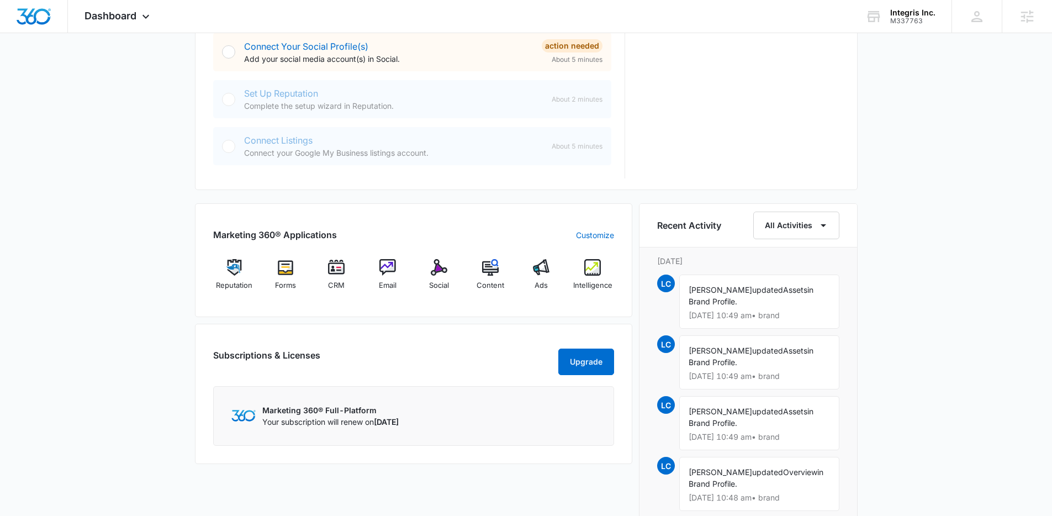
scroll to position [518, 0]
click at [391, 275] on div "Email" at bounding box center [388, 278] width 43 height 40
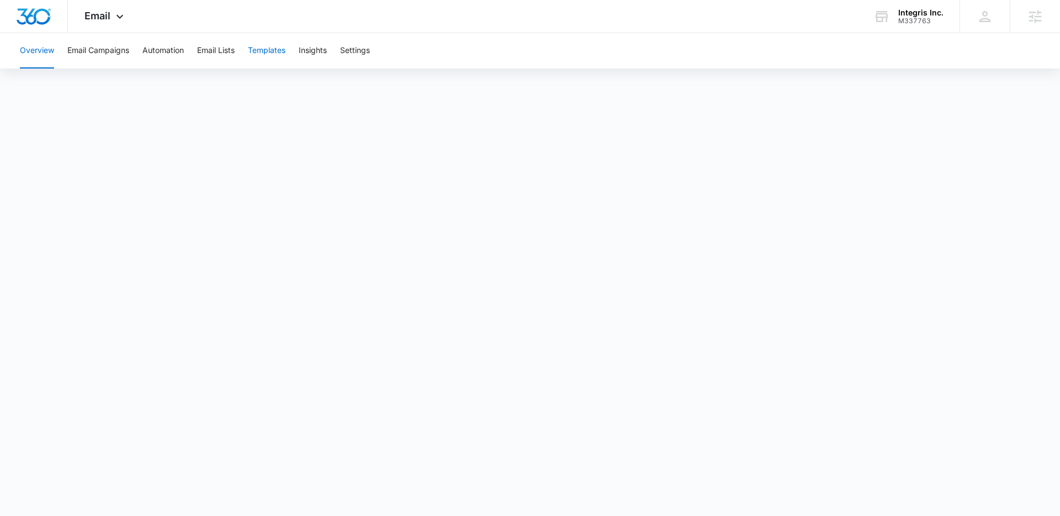
click at [275, 50] on button "Templates" at bounding box center [267, 50] width 38 height 35
